Goal: Task Accomplishment & Management: Manage account settings

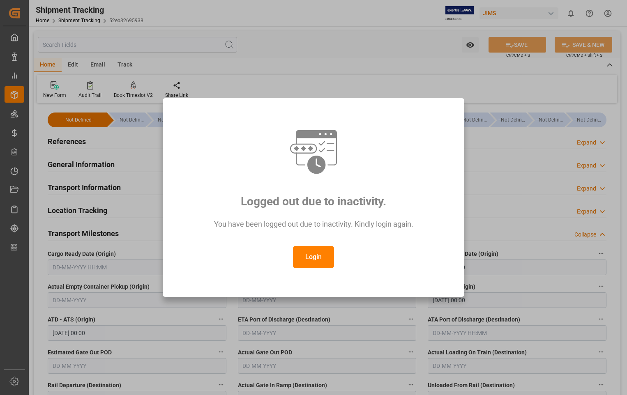
scroll to position [82, 0]
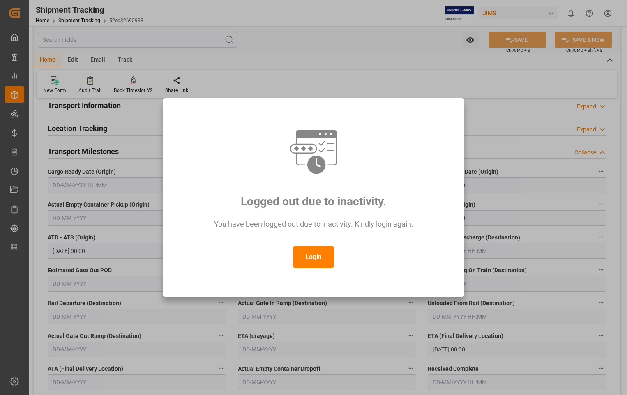
click at [316, 258] on button "Login" at bounding box center [313, 257] width 41 height 22
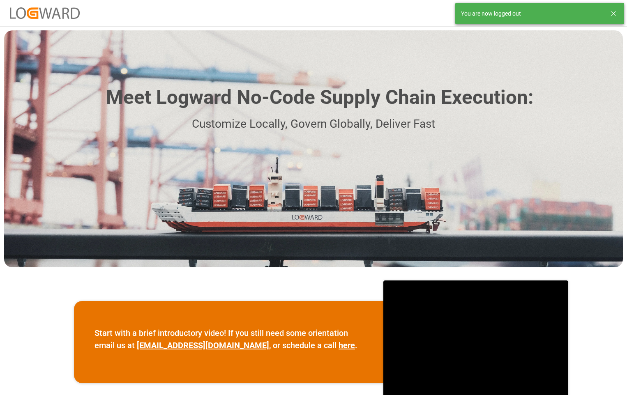
click at [567, 16] on div "You are now logged out" at bounding box center [531, 13] width 141 height 9
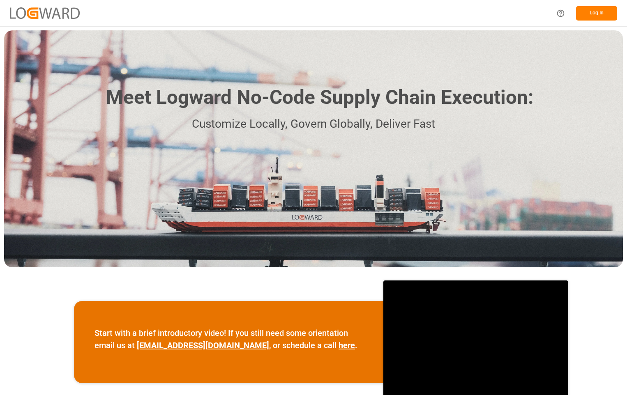
click at [596, 13] on button "Log In" at bounding box center [596, 13] width 41 height 14
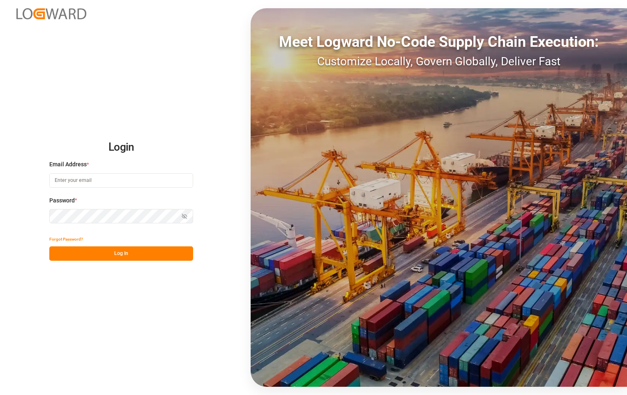
type input "[PERSON_NAME][EMAIL_ADDRESS][DOMAIN_NAME]"
click at [122, 253] on button "Log In" at bounding box center [121, 254] width 144 height 14
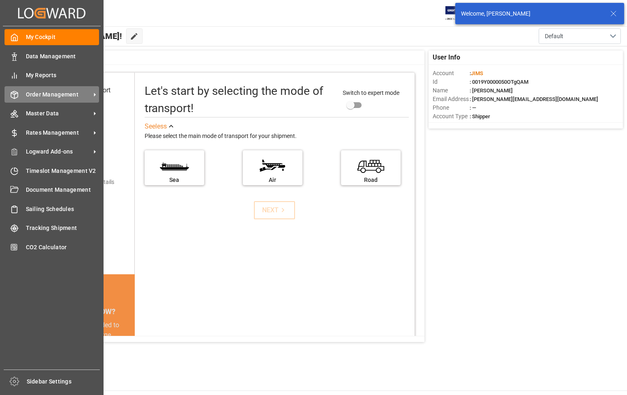
click at [63, 97] on span "Order Management" at bounding box center [58, 94] width 65 height 9
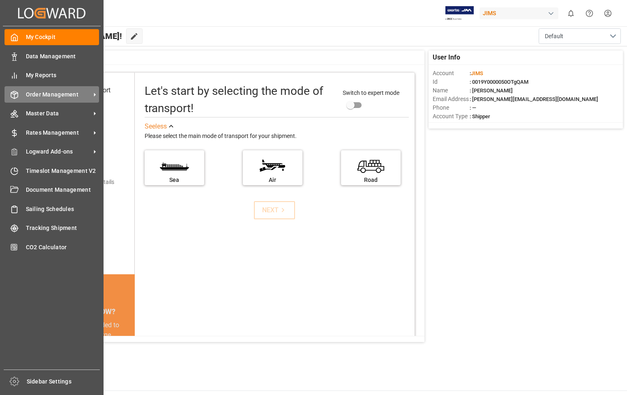
click at [95, 94] on icon at bounding box center [94, 94] width 9 height 9
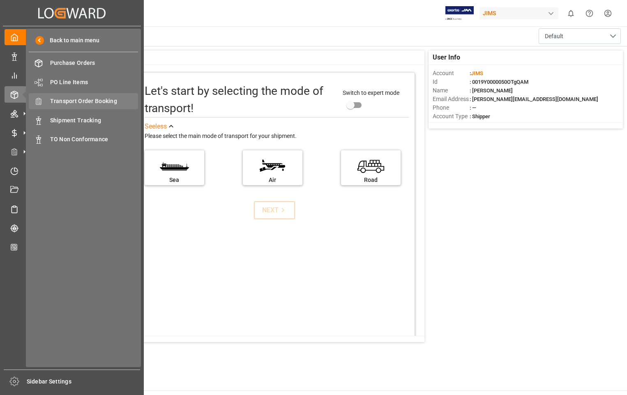
click at [95, 98] on span "Transport Order Booking" at bounding box center [94, 101] width 88 height 9
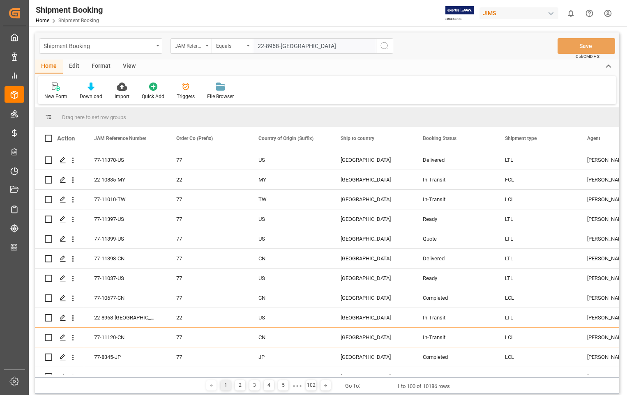
type input "22-8968-[GEOGRAPHIC_DATA]"
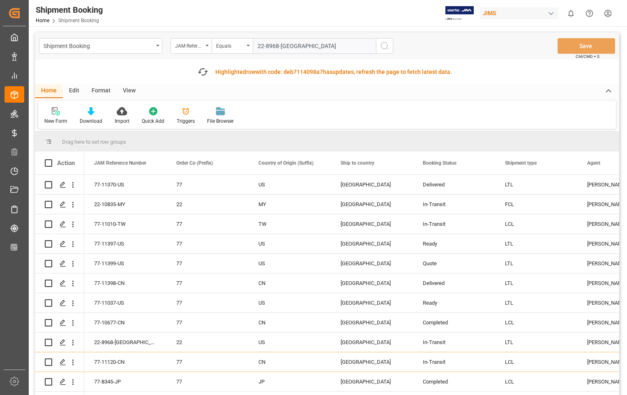
click at [387, 45] on icon "search button" at bounding box center [385, 46] width 10 height 10
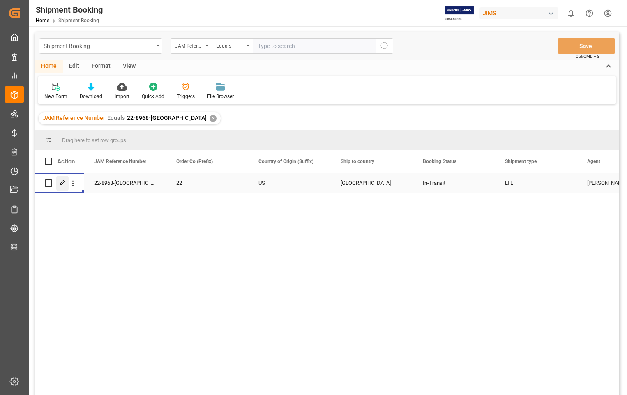
click at [60, 184] on icon "Press SPACE to select this row." at bounding box center [63, 183] width 7 height 7
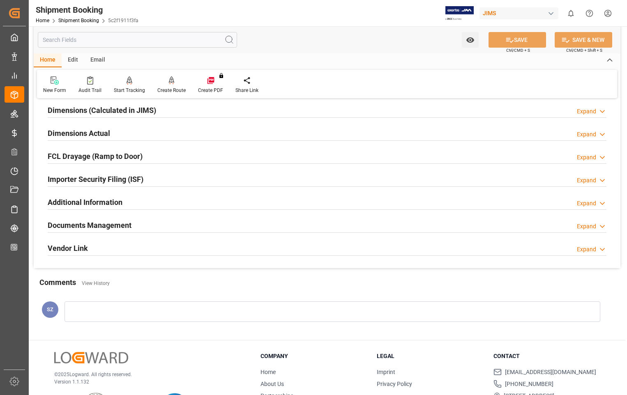
scroll to position [222, 0]
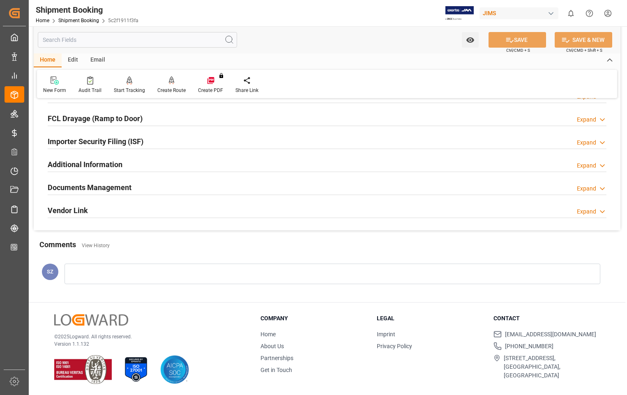
click at [109, 186] on h2 "Documents Management" at bounding box center [90, 187] width 84 height 11
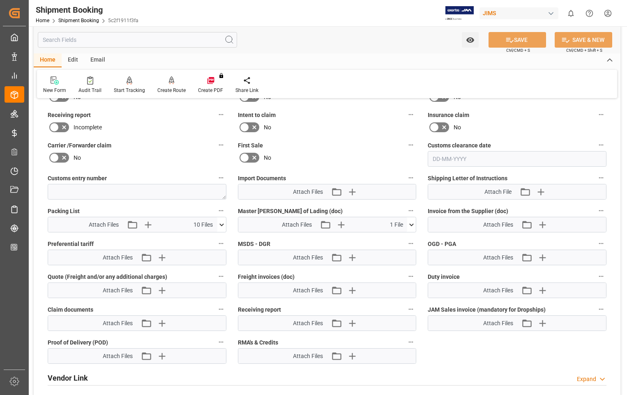
scroll to position [468, 0]
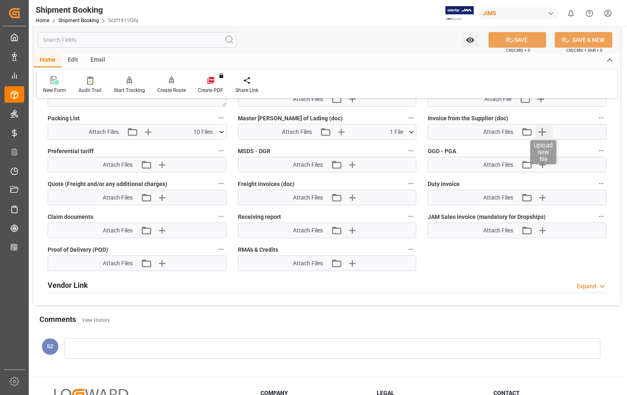
click at [542, 132] on icon "button" at bounding box center [542, 131] width 13 height 13
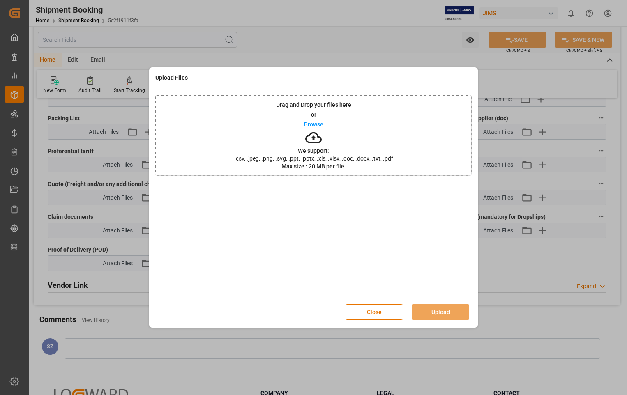
click at [306, 124] on p "Browse" at bounding box center [313, 125] width 19 height 6
click at [437, 311] on button "Upload" at bounding box center [441, 313] width 58 height 16
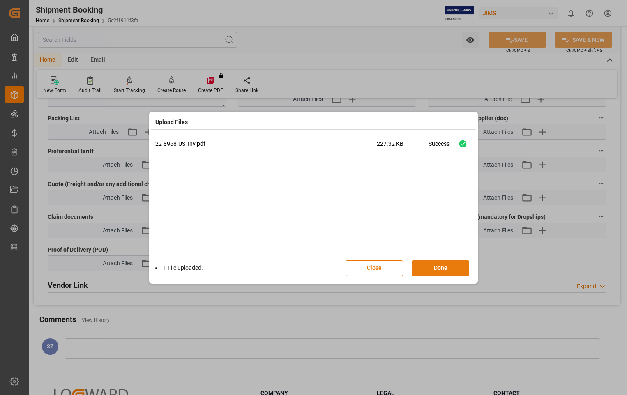
click at [438, 270] on button "Done" at bounding box center [441, 269] width 58 height 16
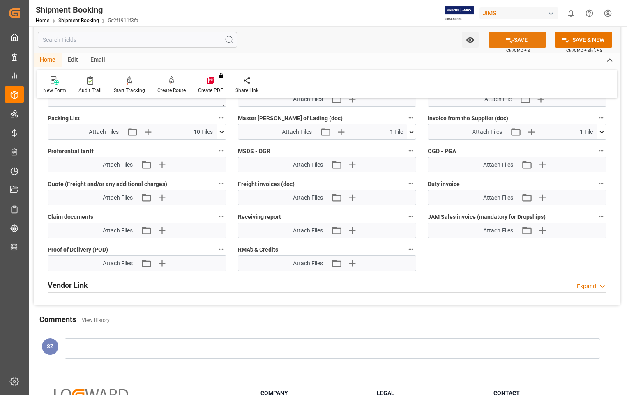
click at [523, 37] on button "SAVE" at bounding box center [518, 40] width 58 height 16
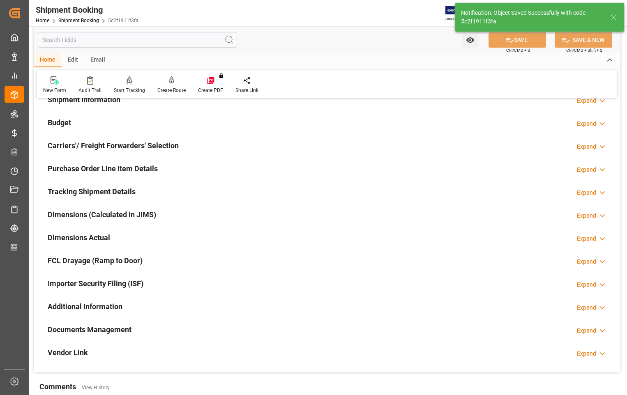
scroll to position [65, 0]
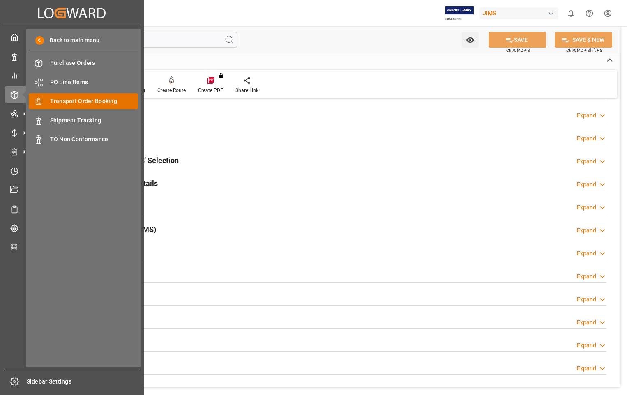
click at [99, 102] on span "Transport Order Booking" at bounding box center [94, 101] width 88 height 9
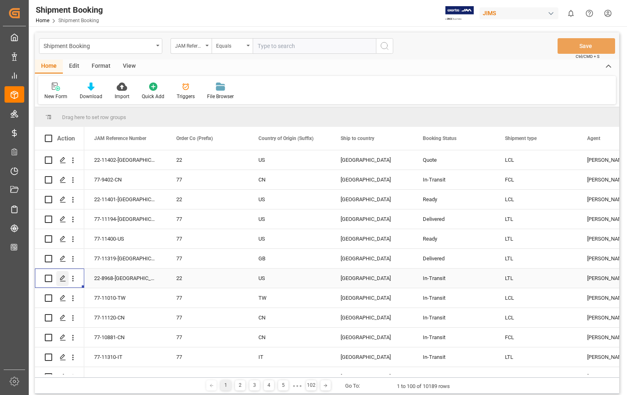
click at [60, 280] on icon "Press SPACE to select this row." at bounding box center [63, 278] width 7 height 7
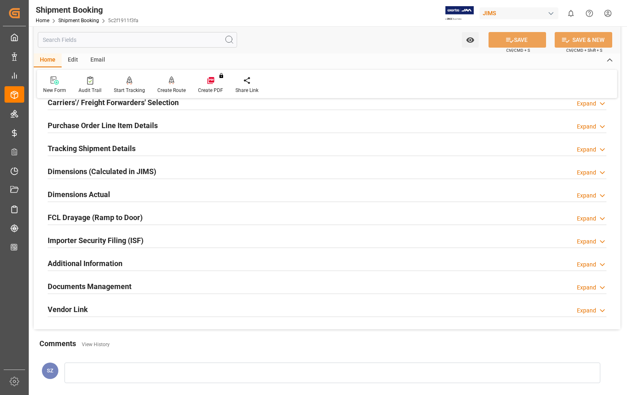
scroll to position [123, 0]
click at [103, 196] on h2 "Dimensions Actual" at bounding box center [79, 193] width 62 height 11
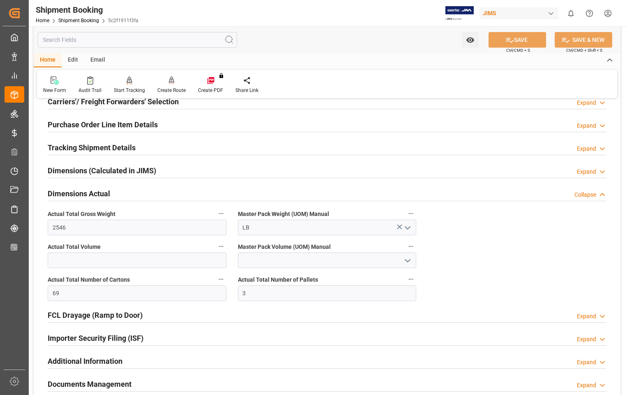
click at [103, 196] on h2 "Dimensions Actual" at bounding box center [79, 193] width 62 height 11
